Goal: Transaction & Acquisition: Book appointment/travel/reservation

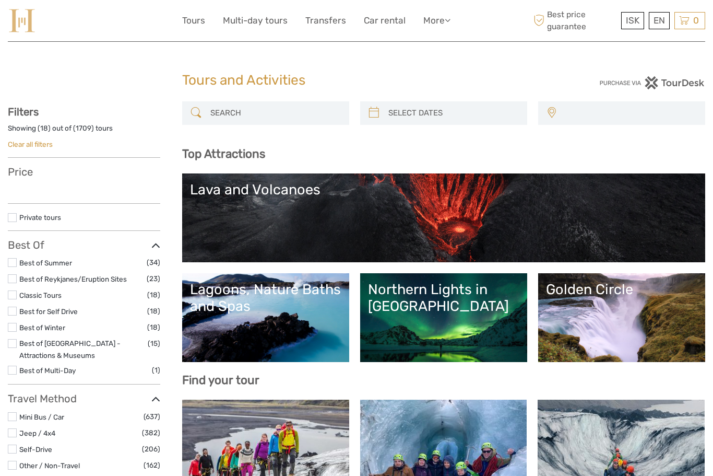
select select
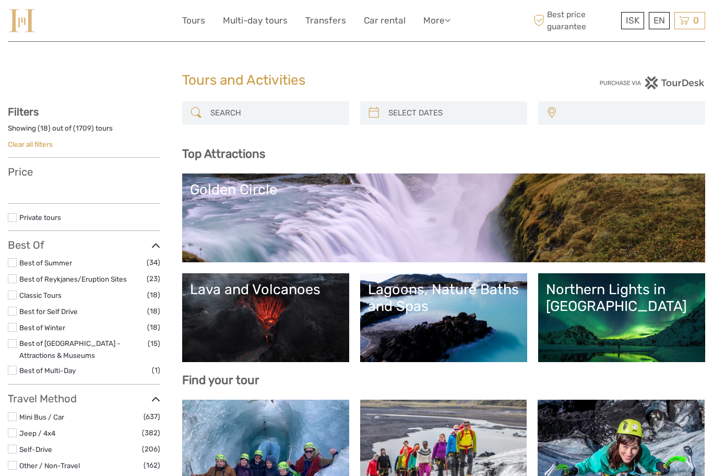
select select
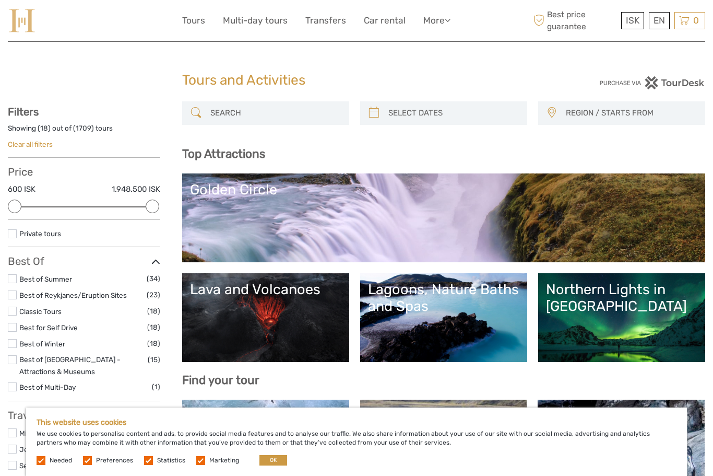
click at [0, 0] on link "€" at bounding box center [0, 0] width 0 height 0
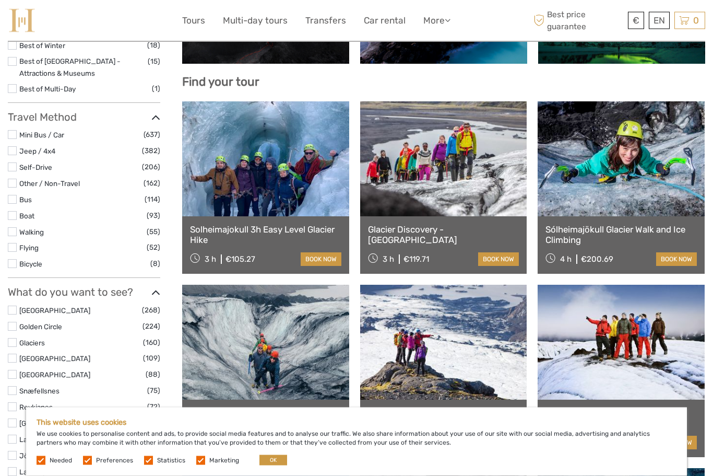
scroll to position [299, 0]
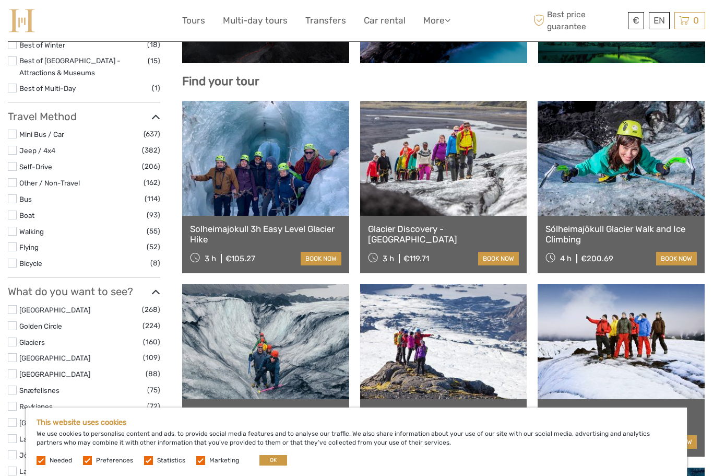
click at [323, 258] on link "book now" at bounding box center [321, 259] width 41 height 14
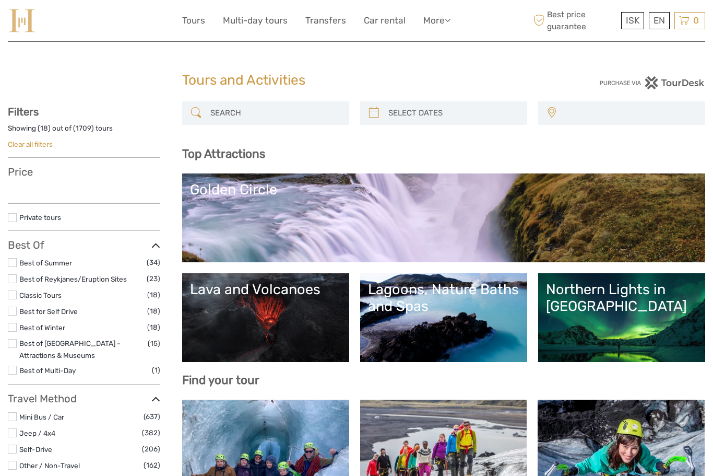
select select
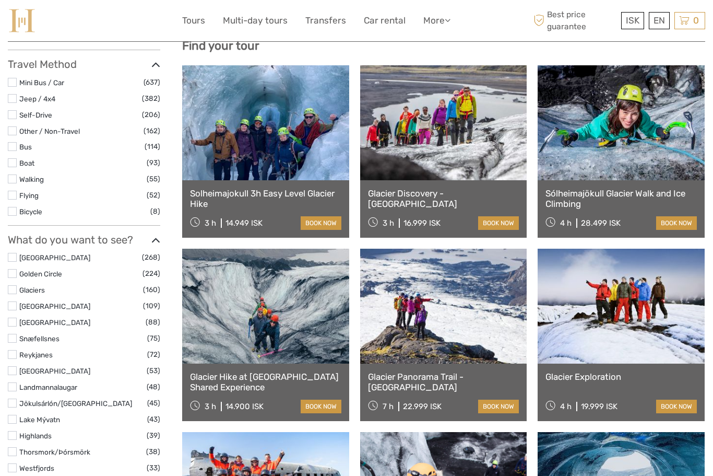
select select
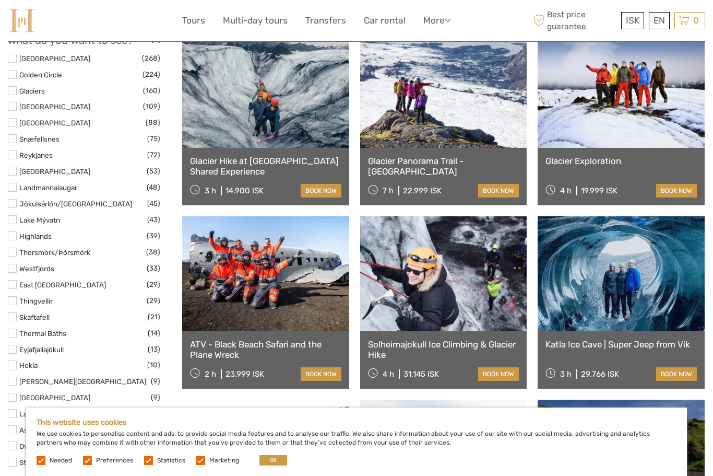
scroll to position [552, 0]
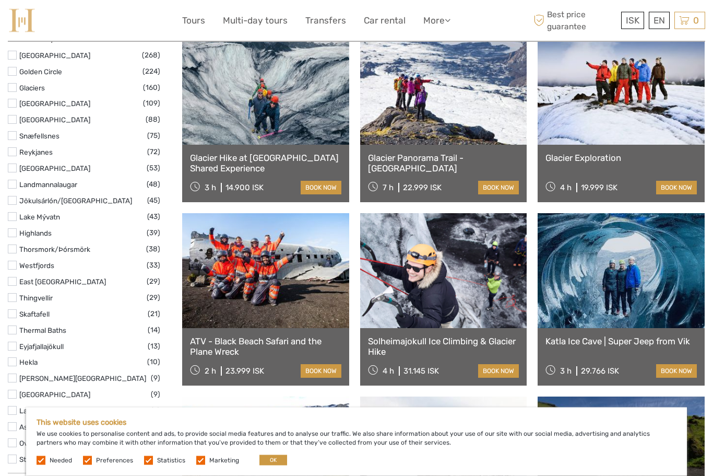
click at [265, 280] on link at bounding box center [265, 271] width 167 height 115
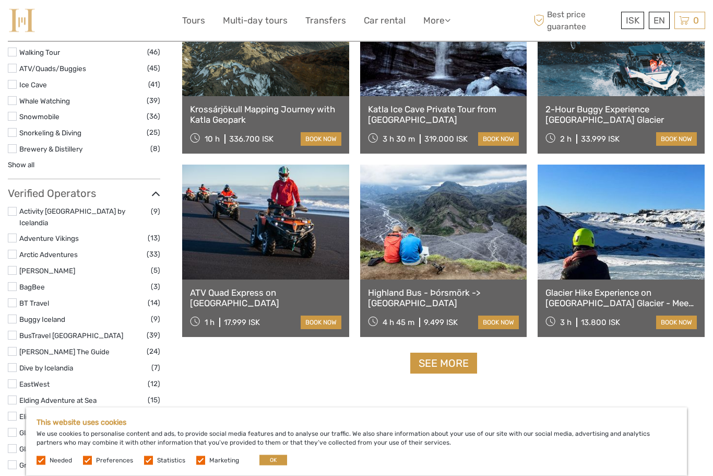
scroll to position [1154, 0]
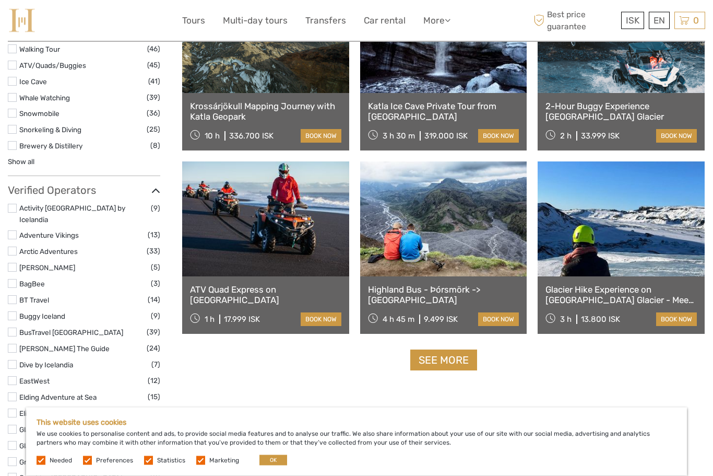
click at [457, 365] on link "See more" at bounding box center [443, 360] width 67 height 21
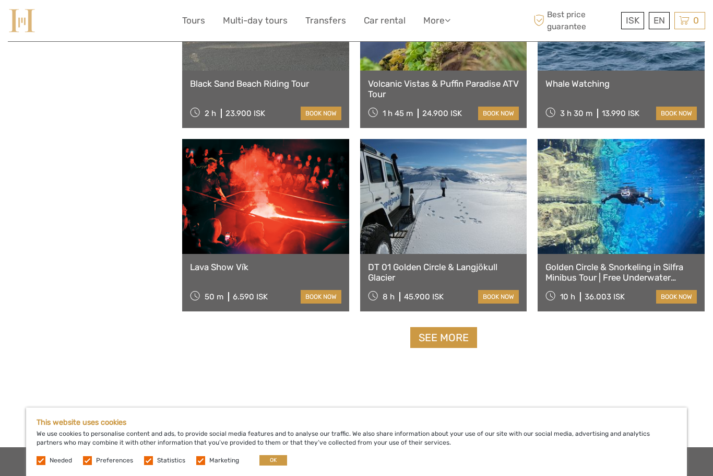
scroll to position [2025, 0]
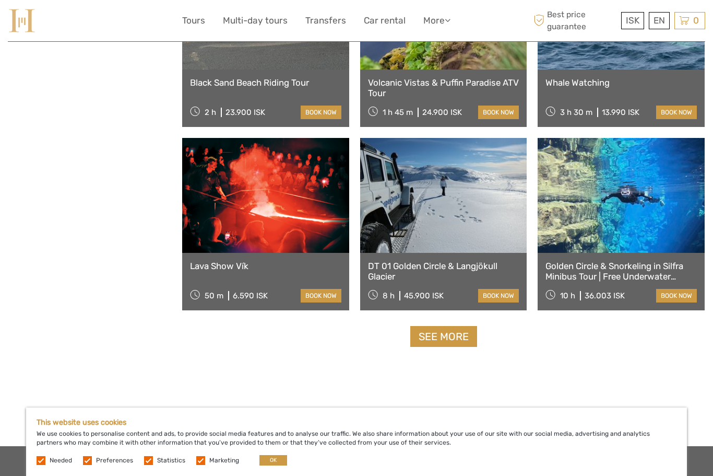
click at [457, 341] on link "See more" at bounding box center [443, 336] width 67 height 21
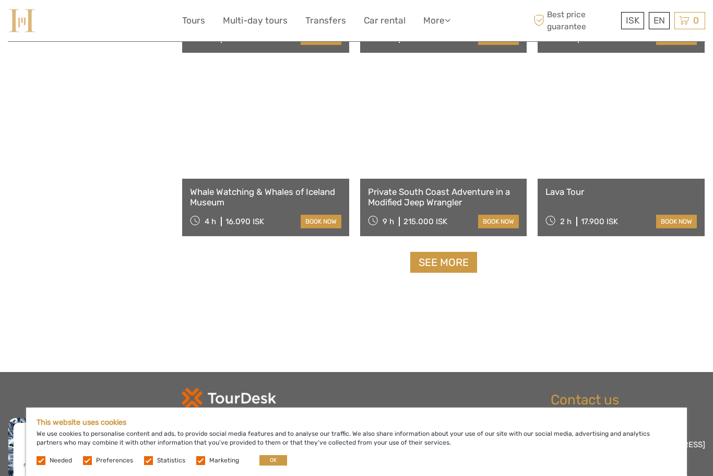
scroll to position [3198, 0]
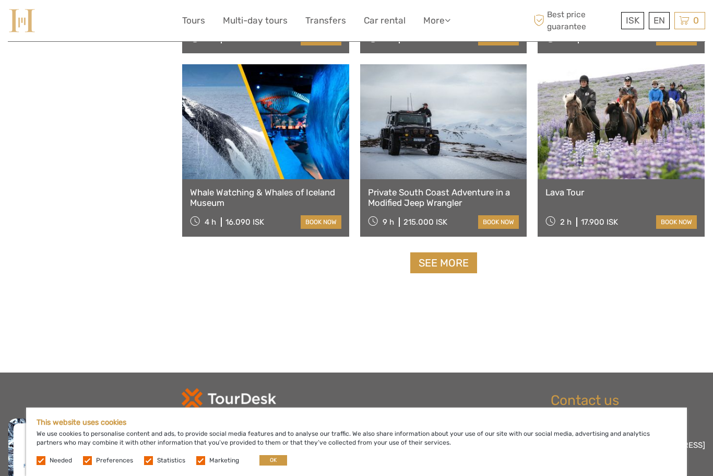
click at [448, 268] on link "See more" at bounding box center [443, 262] width 67 height 21
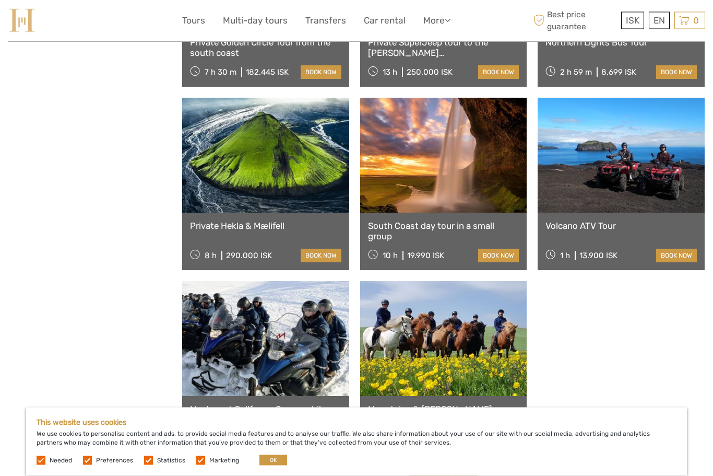
scroll to position [4257, 0]
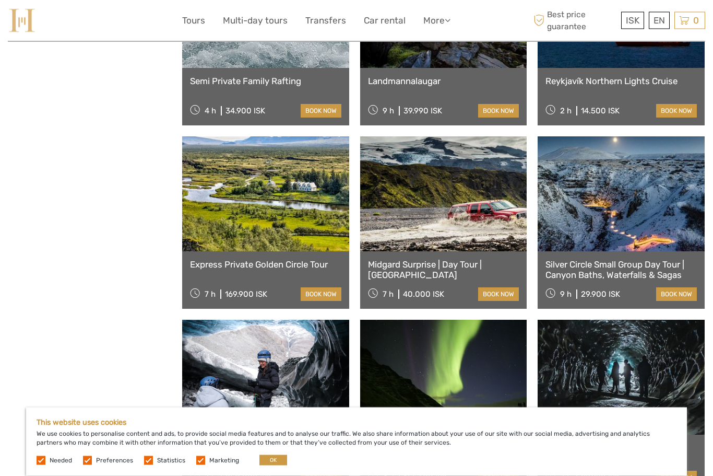
scroll to position [5327, 0]
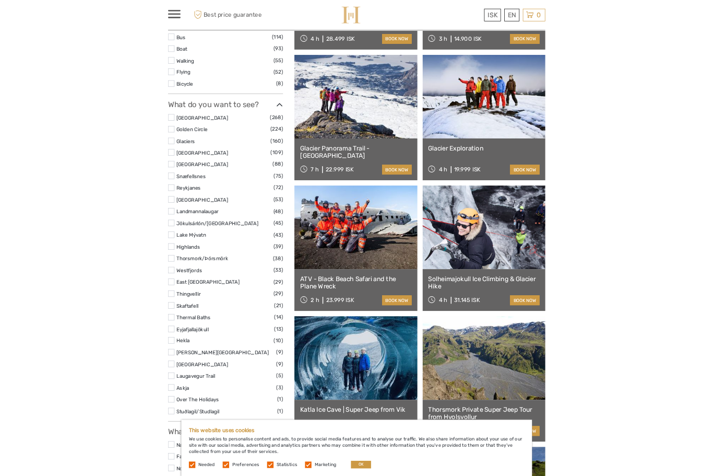
scroll to position [318, 0]
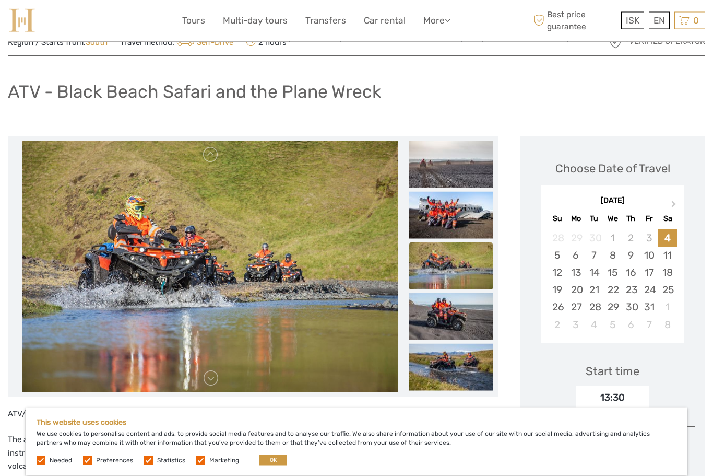
scroll to position [40, 0]
click at [459, 212] on img at bounding box center [451, 214] width 84 height 47
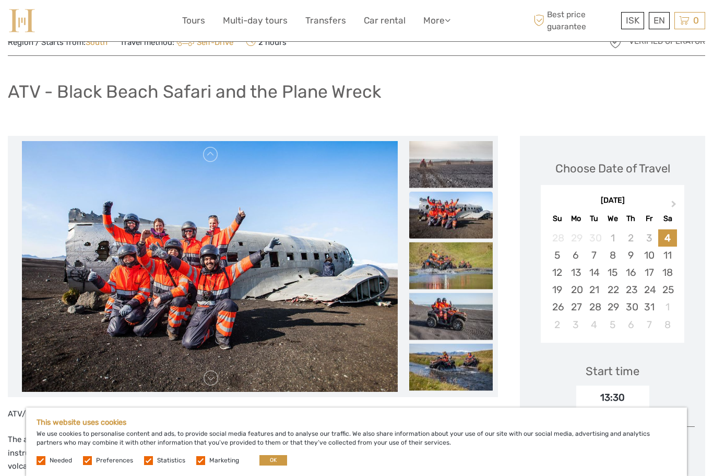
click at [455, 174] on img at bounding box center [451, 163] width 84 height 47
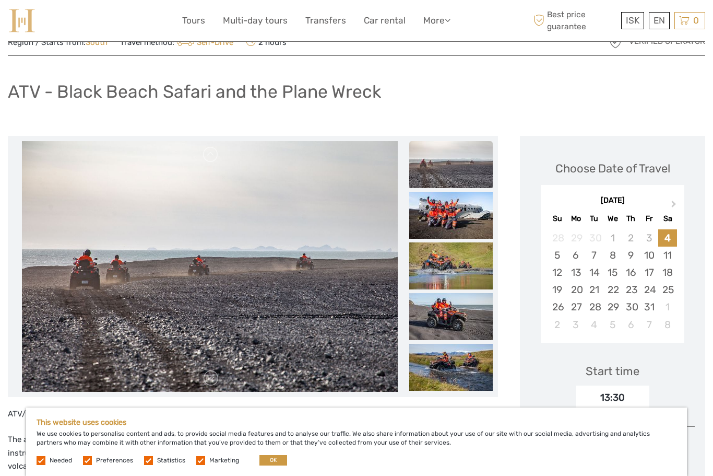
click at [449, 320] on img at bounding box center [451, 316] width 84 height 47
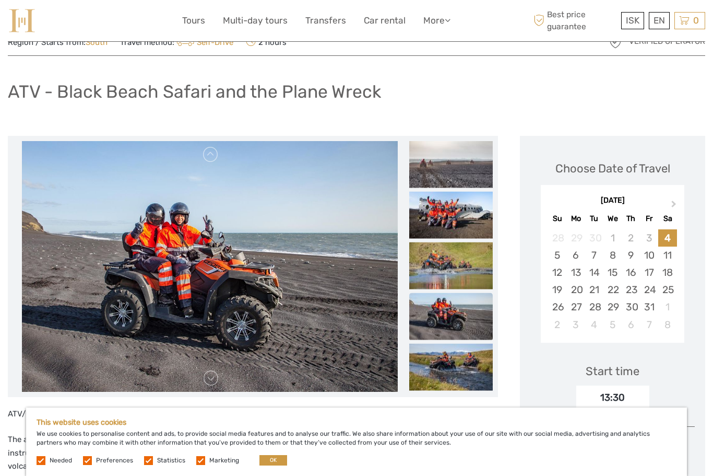
click at [457, 262] on img at bounding box center [451, 265] width 84 height 47
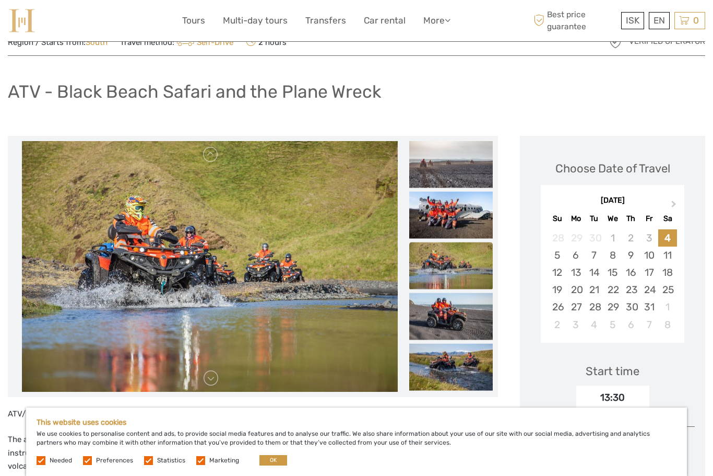
click at [454, 366] on img at bounding box center [451, 366] width 84 height 47
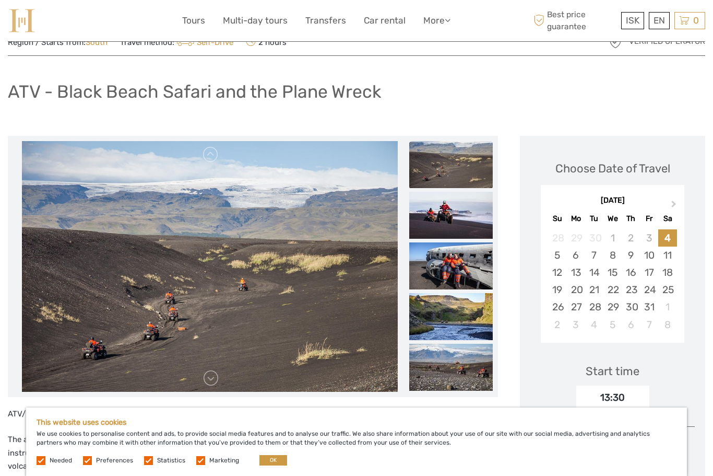
click at [0, 0] on link "€" at bounding box center [0, 0] width 0 height 0
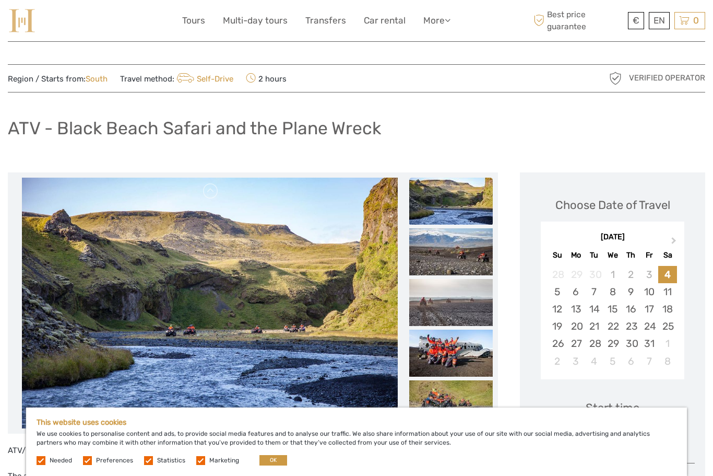
scroll to position [0, 0]
